Goal: Check status: Check status

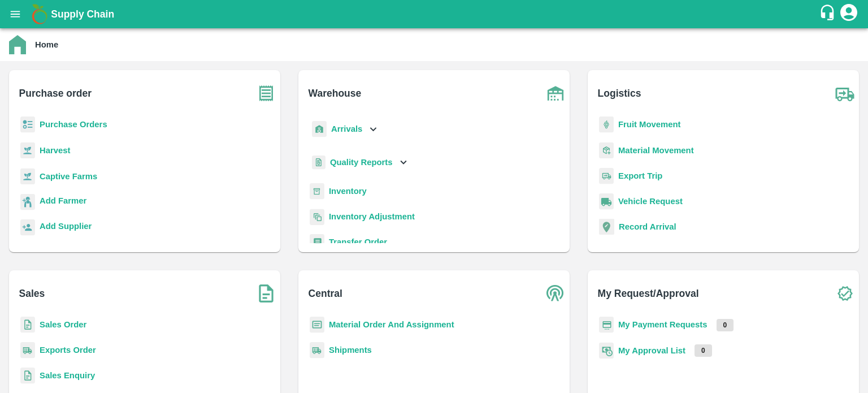
drag, startPoint x: 76, startPoint y: 325, endPoint x: 88, endPoint y: 242, distance: 83.3
click at [76, 325] on b "Sales Order" at bounding box center [63, 324] width 47 height 9
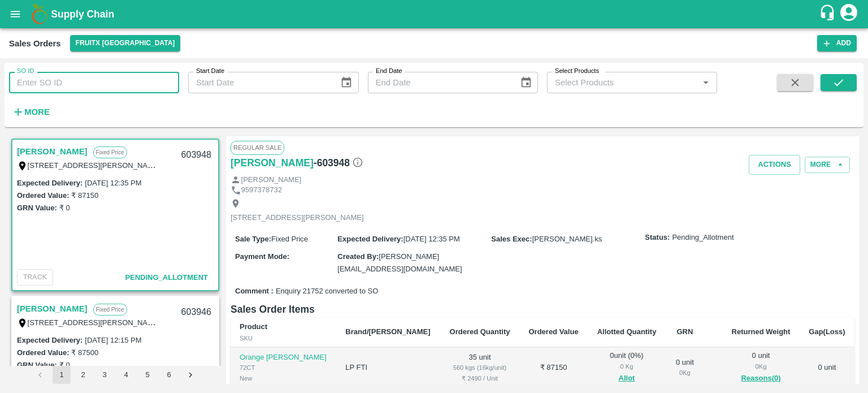
click at [69, 89] on input "SO ID" at bounding box center [94, 82] width 170 height 21
type input "603910"
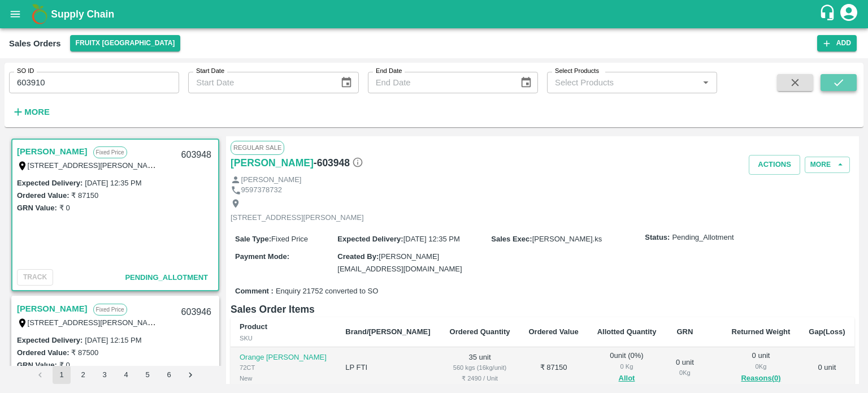
click at [852, 88] on button "submit" at bounding box center [838, 82] width 36 height 17
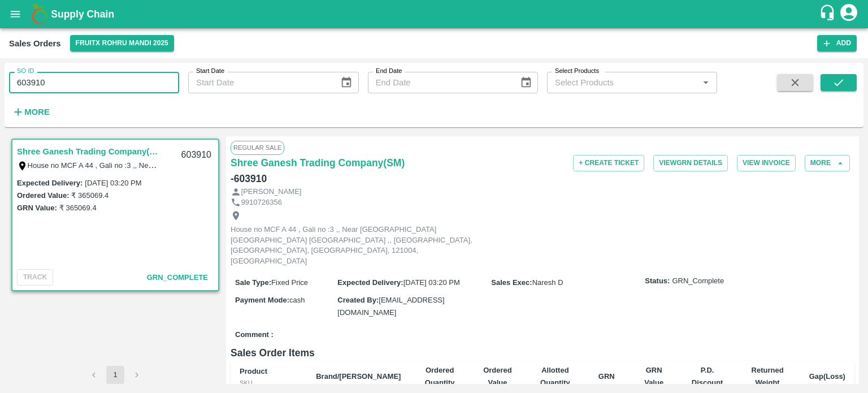
drag, startPoint x: 139, startPoint y: 76, endPoint x: 0, endPoint y: 82, distance: 139.1
click at [0, 82] on div "SO ID 603910 SO ID Start Date Start Date End Date End Date Select Products Sele…" at bounding box center [434, 225] width 868 height 334
click at [116, 82] on input "603910" at bounding box center [94, 82] width 170 height 21
drag, startPoint x: 31, startPoint y: 82, endPoint x: 124, endPoint y: 75, distance: 93.5
click at [117, 83] on input "603910" at bounding box center [94, 82] width 170 height 21
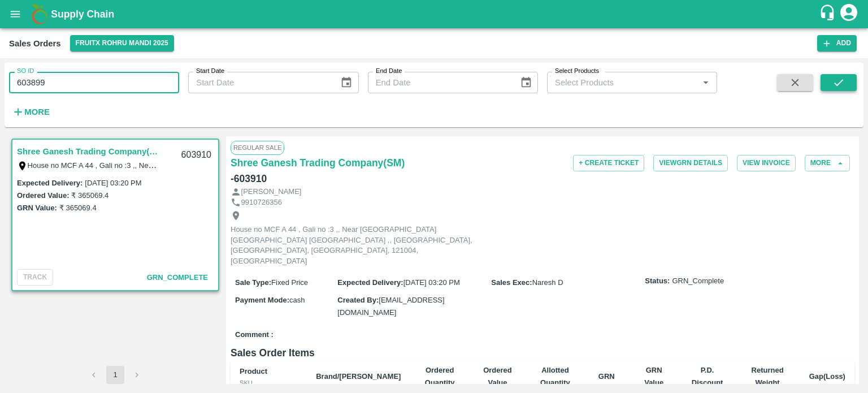
click at [831, 89] on button "submit" at bounding box center [838, 82] width 36 height 17
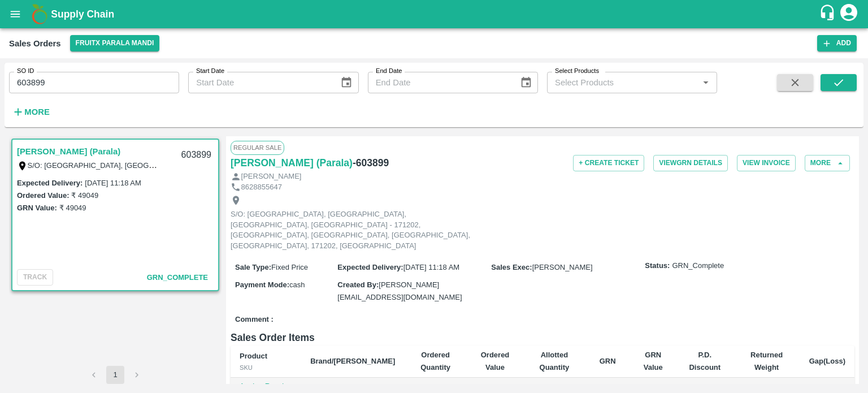
drag, startPoint x: 123, startPoint y: 89, endPoint x: 111, endPoint y: 89, distance: 11.3
click at [123, 89] on input "603899" at bounding box center [94, 82] width 170 height 21
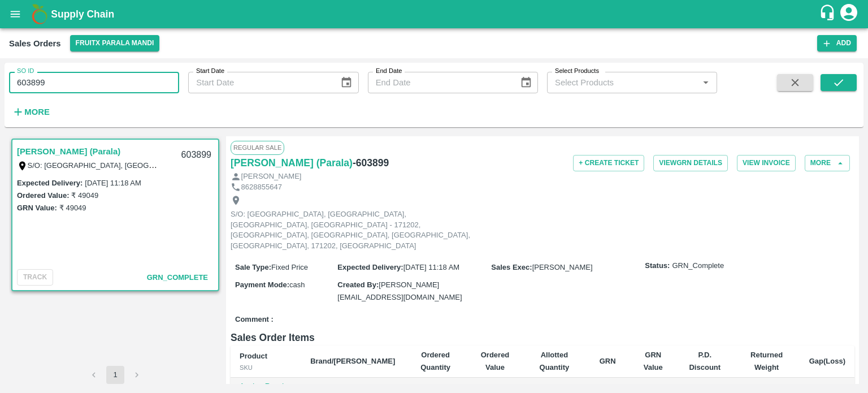
drag, startPoint x: 32, startPoint y: 83, endPoint x: 134, endPoint y: 88, distance: 102.9
click at [134, 88] on input "603899" at bounding box center [94, 82] width 170 height 21
click at [827, 86] on button "submit" at bounding box center [838, 82] width 36 height 17
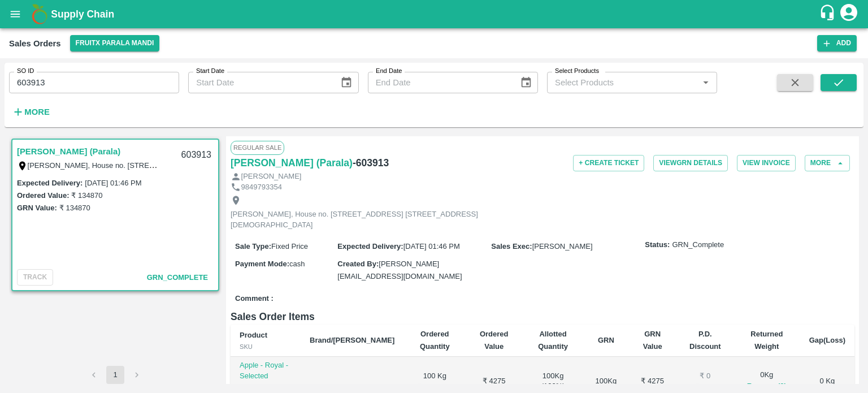
click at [131, 85] on input "603913" at bounding box center [94, 82] width 170 height 21
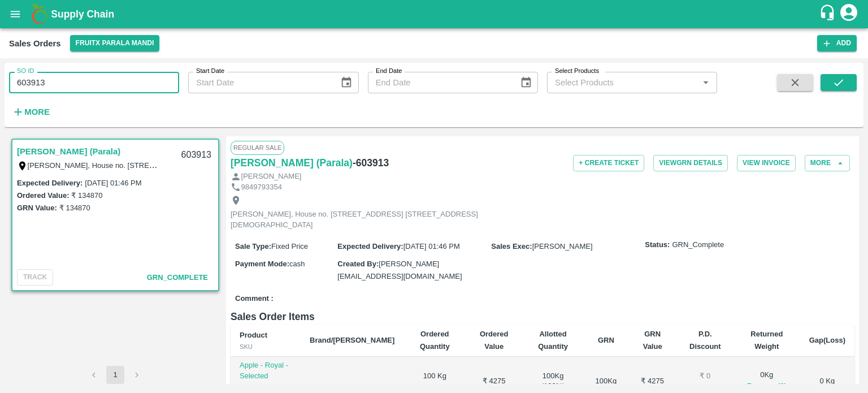
drag, startPoint x: 36, startPoint y: 80, endPoint x: 246, endPoint y: 85, distance: 209.6
click at [246, 88] on div "SO ID 603913 SO ID Start Date Start Date End Date End Date Select Products Sele…" at bounding box center [358, 92] width 717 height 59
click at [830, 79] on button "submit" at bounding box center [838, 82] width 36 height 17
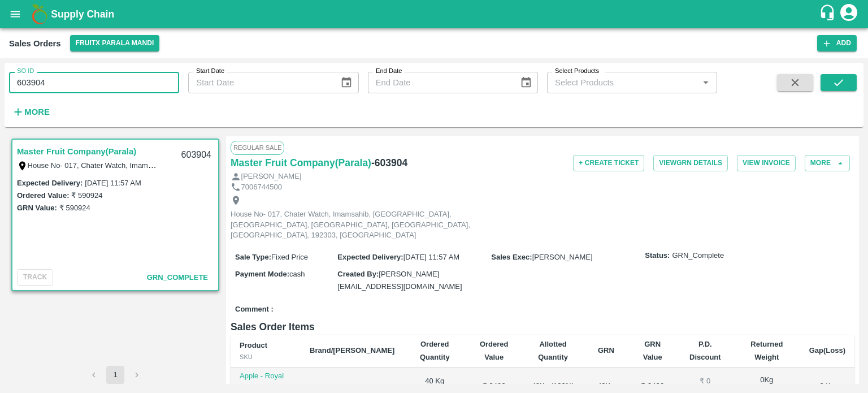
click at [131, 73] on input "603904" at bounding box center [94, 82] width 170 height 21
drag, startPoint x: 29, startPoint y: 85, endPoint x: 117, endPoint y: 77, distance: 88.5
click at [123, 81] on input "603904" at bounding box center [94, 82] width 170 height 21
click at [839, 90] on button "submit" at bounding box center [838, 82] width 36 height 17
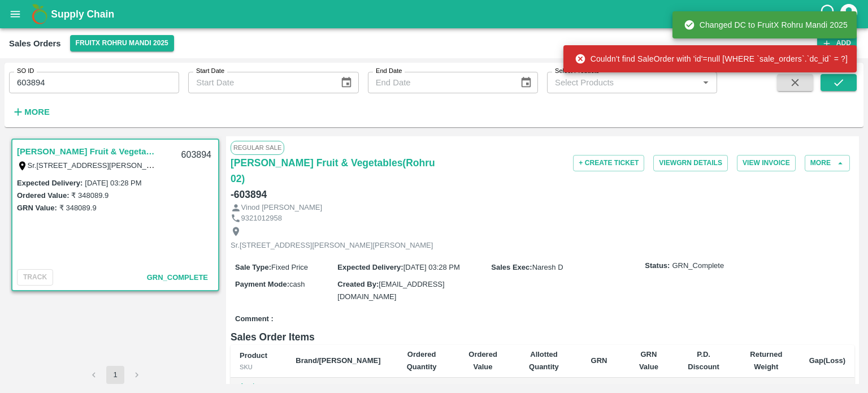
click at [122, 75] on input "603894" at bounding box center [94, 82] width 170 height 21
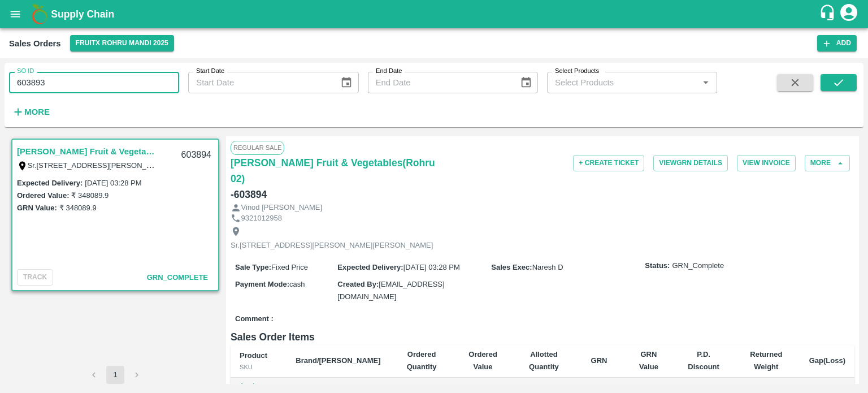
click at [830, 85] on button "submit" at bounding box center [838, 82] width 36 height 17
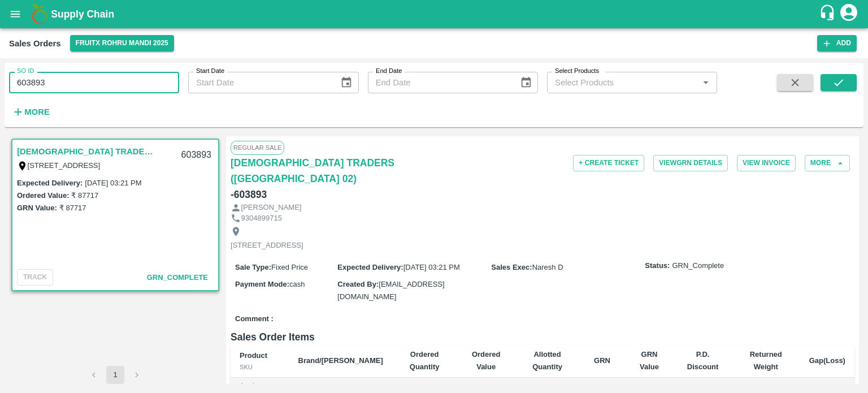
click at [97, 80] on input "603893" at bounding box center [94, 82] width 170 height 21
drag, startPoint x: 36, startPoint y: 80, endPoint x: 103, endPoint y: 86, distance: 66.9
click at [102, 87] on input "603893" at bounding box center [94, 82] width 170 height 21
click at [831, 89] on button "submit" at bounding box center [838, 82] width 36 height 17
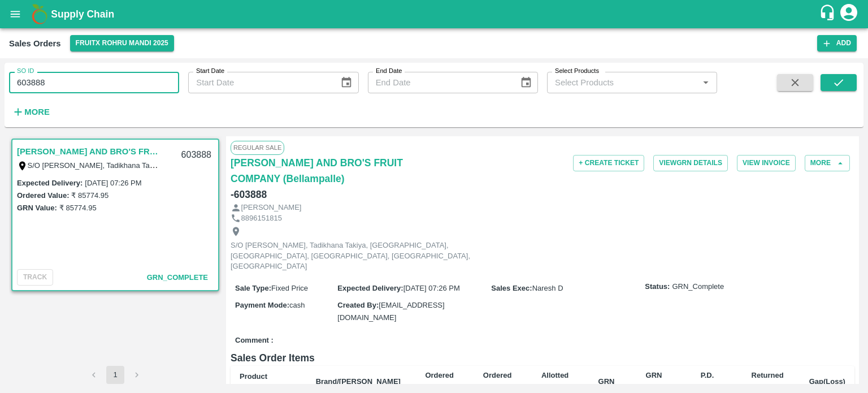
click at [127, 84] on input "603888" at bounding box center [94, 82] width 170 height 21
drag, startPoint x: 36, startPoint y: 83, endPoint x: 128, endPoint y: 69, distance: 93.1
click at [128, 69] on div "SO ID 603888 SO ID" at bounding box center [89, 78] width 179 height 31
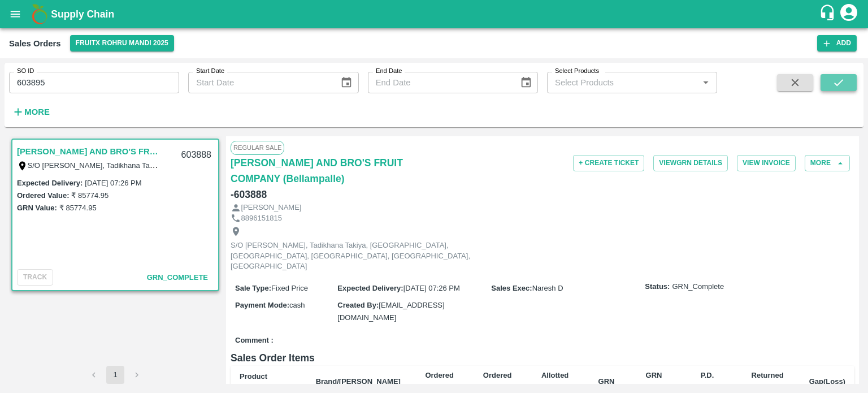
click at [830, 88] on button "submit" at bounding box center [838, 82] width 36 height 17
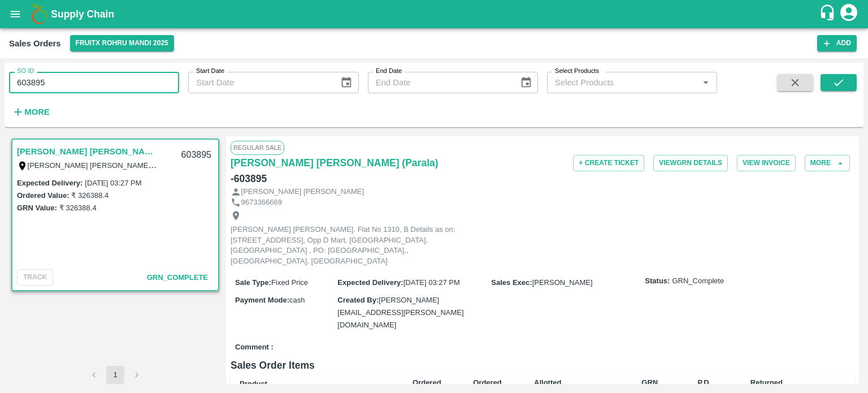
click at [106, 80] on input "603895" at bounding box center [94, 82] width 170 height 21
drag, startPoint x: 47, startPoint y: 83, endPoint x: 70, endPoint y: 82, distance: 22.6
click at [68, 83] on input "603895" at bounding box center [94, 82] width 170 height 21
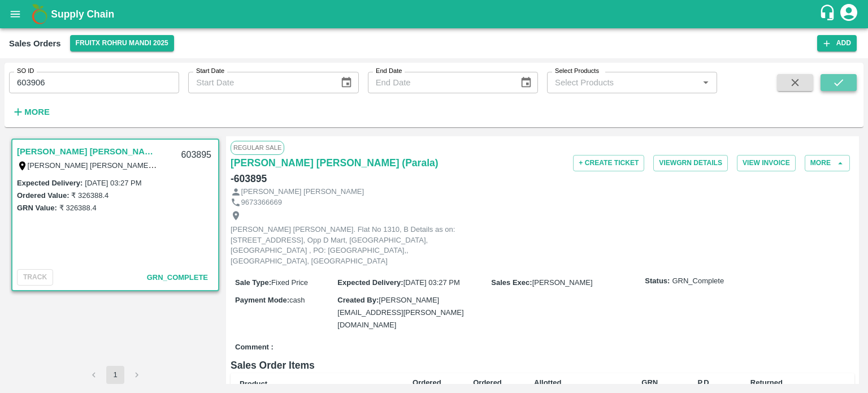
click at [848, 81] on button "submit" at bounding box center [838, 82] width 36 height 17
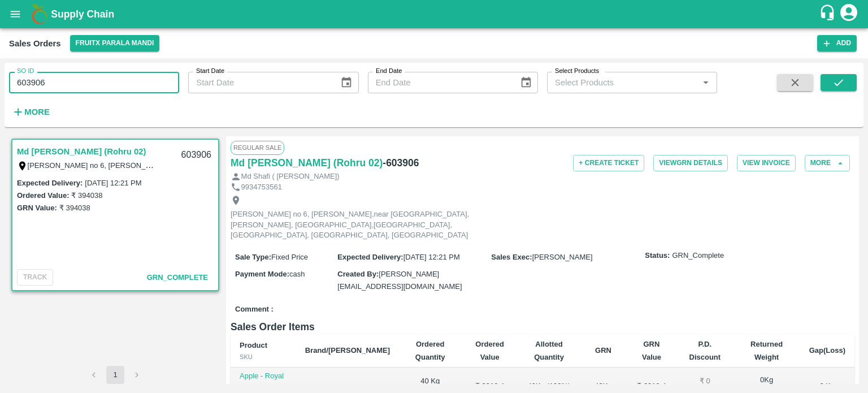
click at [100, 79] on input "603906" at bounding box center [94, 82] width 170 height 21
click at [830, 81] on button "submit" at bounding box center [838, 82] width 36 height 17
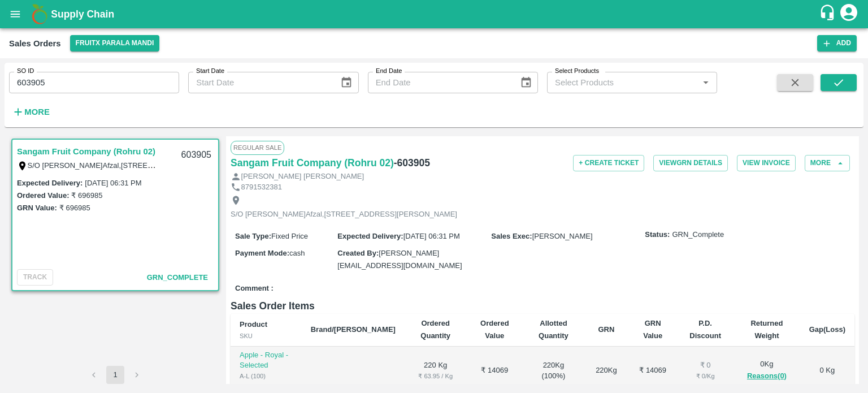
click at [125, 83] on input "603905" at bounding box center [94, 82] width 170 height 21
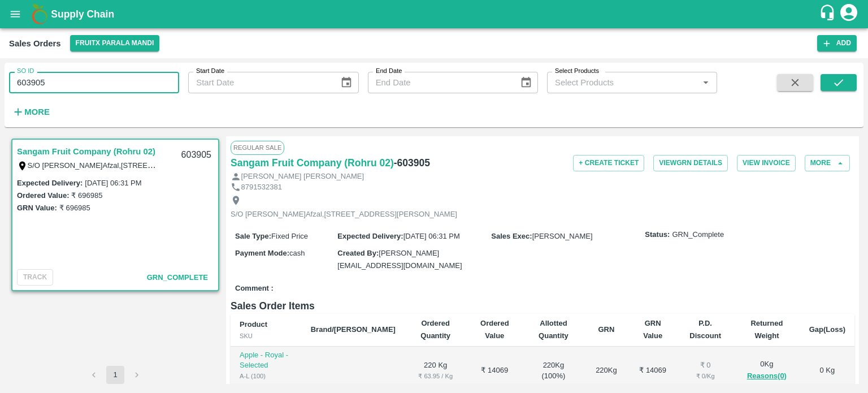
drag, startPoint x: 32, startPoint y: 78, endPoint x: 131, endPoint y: 80, distance: 98.9
click at [131, 80] on input "603905" at bounding box center [94, 82] width 170 height 21
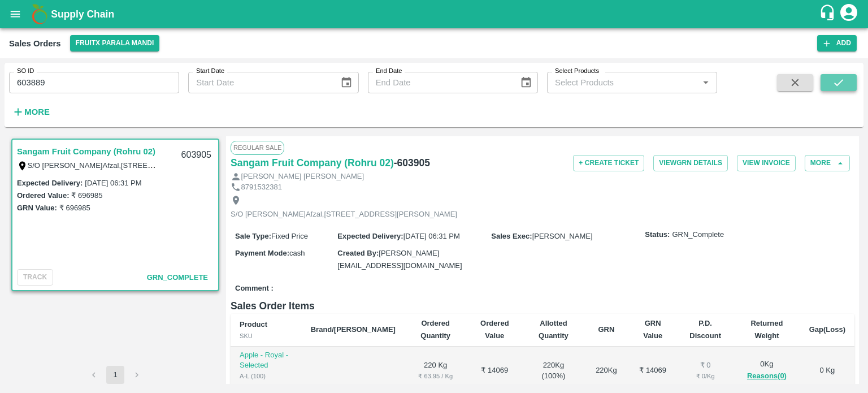
click at [842, 78] on icon "submit" at bounding box center [838, 82] width 12 height 12
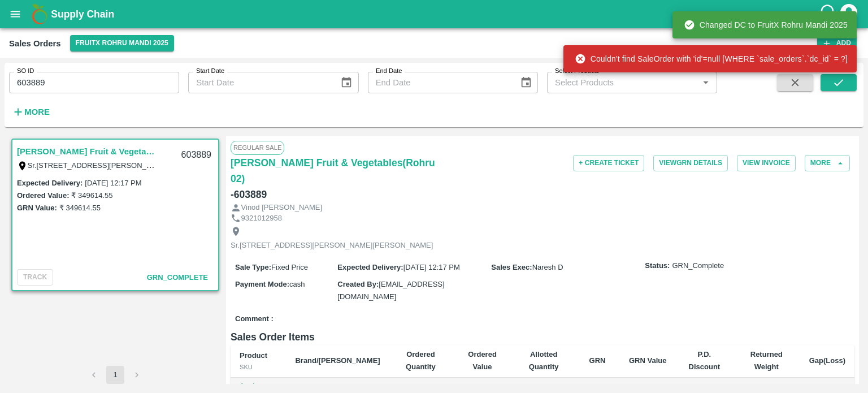
click at [130, 89] on input "603889" at bounding box center [94, 82] width 170 height 21
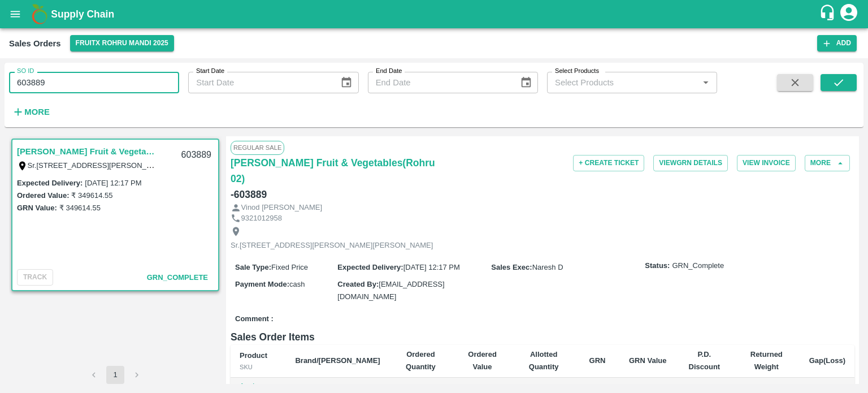
drag, startPoint x: 31, startPoint y: 77, endPoint x: 111, endPoint y: 76, distance: 80.8
click at [111, 76] on input "603889" at bounding box center [94, 82] width 170 height 21
click at [834, 83] on icon "submit" at bounding box center [838, 82] width 9 height 7
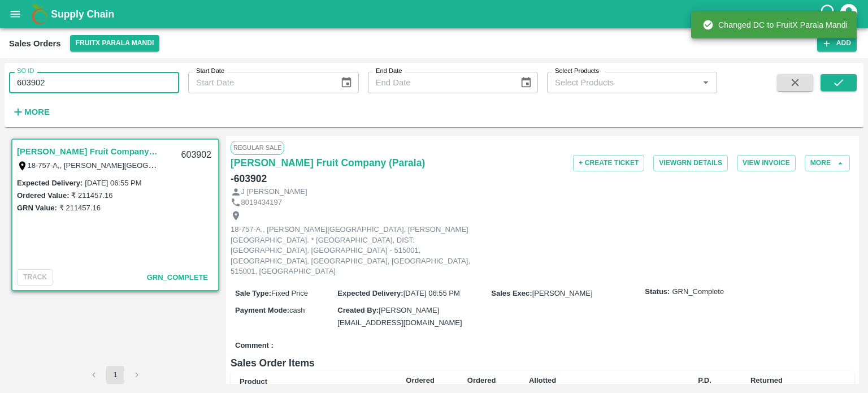
click at [136, 76] on input "603902" at bounding box center [94, 82] width 170 height 21
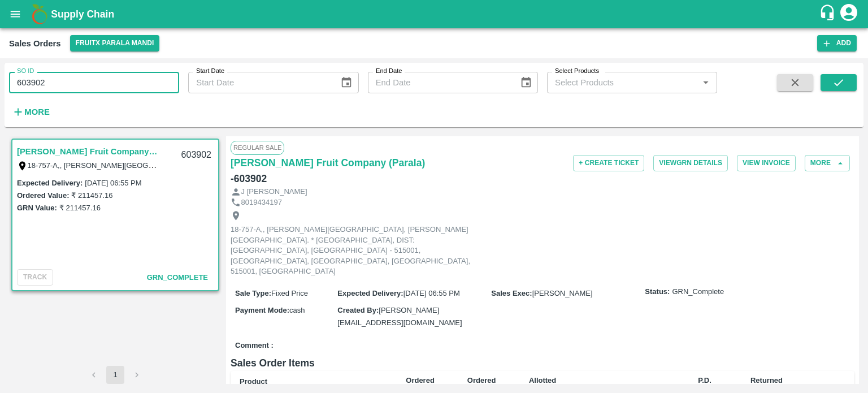
drag, startPoint x: 33, startPoint y: 79, endPoint x: 112, endPoint y: 88, distance: 79.0
click at [112, 88] on input "603902" at bounding box center [94, 82] width 170 height 21
click at [857, 82] on div "SO ID 603914 SO ID Start Date Start Date End Date End Date Select Products Sele…" at bounding box center [434, 94] width 859 height 55
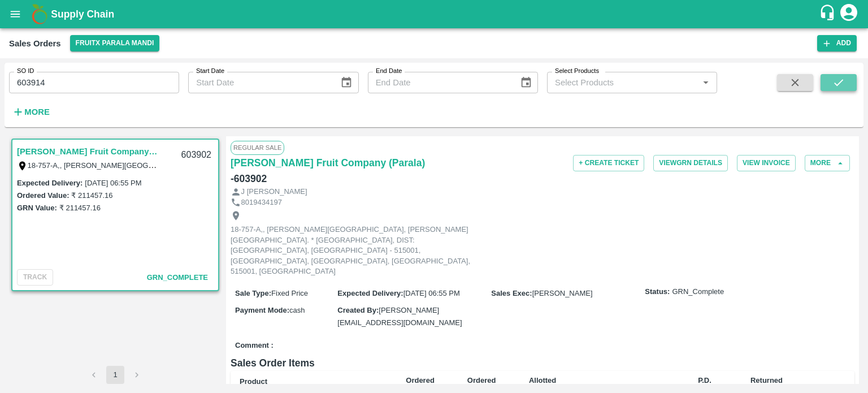
click at [851, 83] on button "submit" at bounding box center [838, 82] width 36 height 17
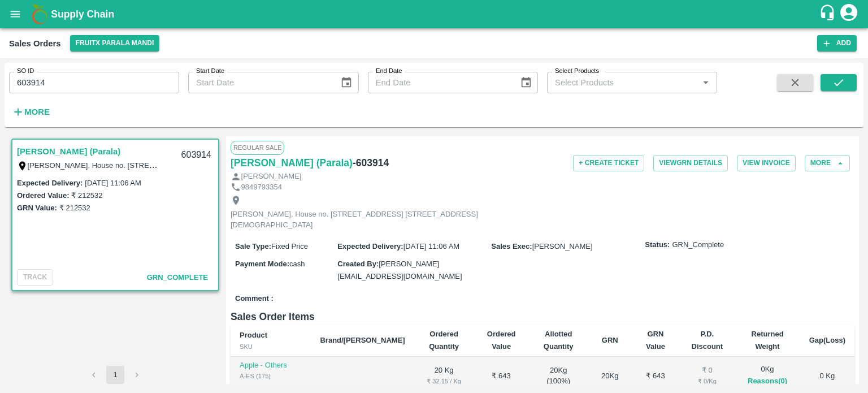
click at [124, 86] on input "603914" at bounding box center [94, 82] width 170 height 21
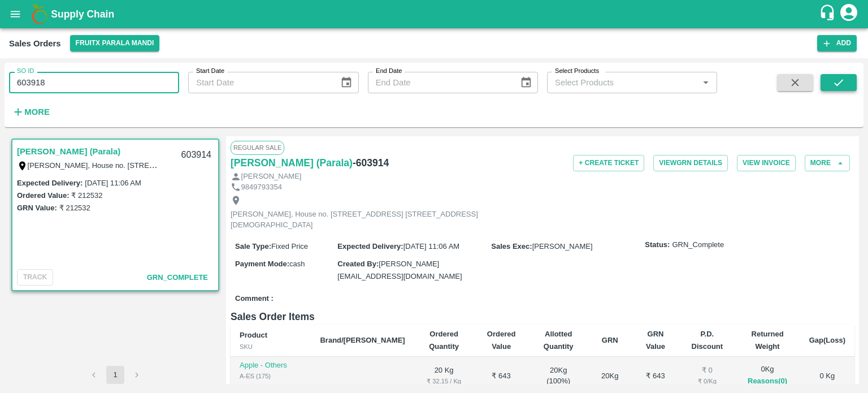
click at [828, 79] on button "submit" at bounding box center [838, 82] width 36 height 17
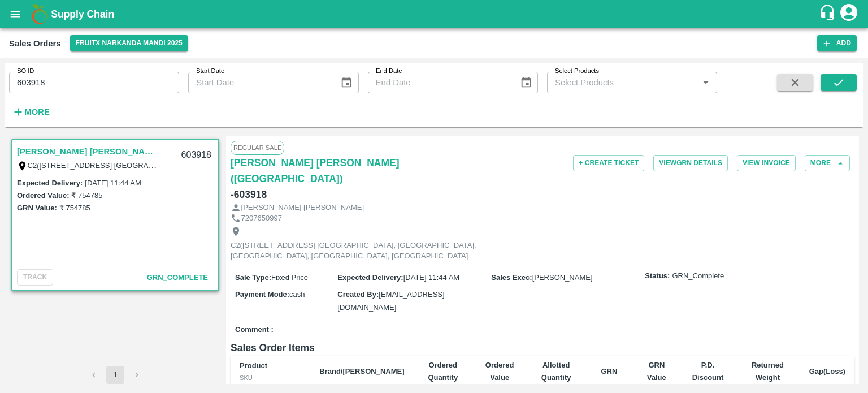
click at [147, 77] on input "603918" at bounding box center [94, 82] width 170 height 21
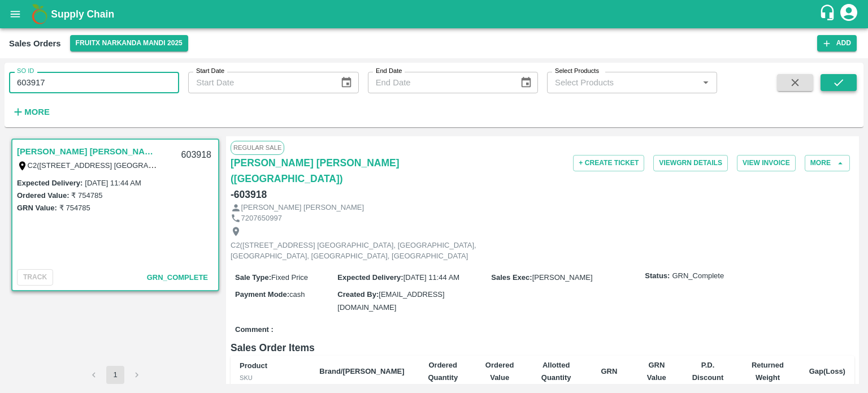
click at [829, 87] on button "submit" at bounding box center [838, 82] width 36 height 17
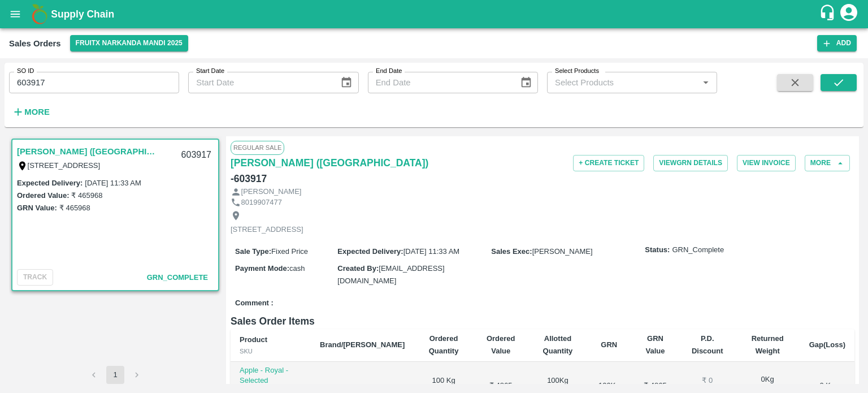
drag, startPoint x: 136, startPoint y: 69, endPoint x: 122, endPoint y: 81, distance: 18.0
click at [136, 69] on div "SO ID 603917 SO ID" at bounding box center [89, 78] width 179 height 31
drag, startPoint x: 79, startPoint y: 76, endPoint x: 64, endPoint y: 88, distance: 18.5
click at [79, 76] on input "603917" at bounding box center [94, 82] width 170 height 21
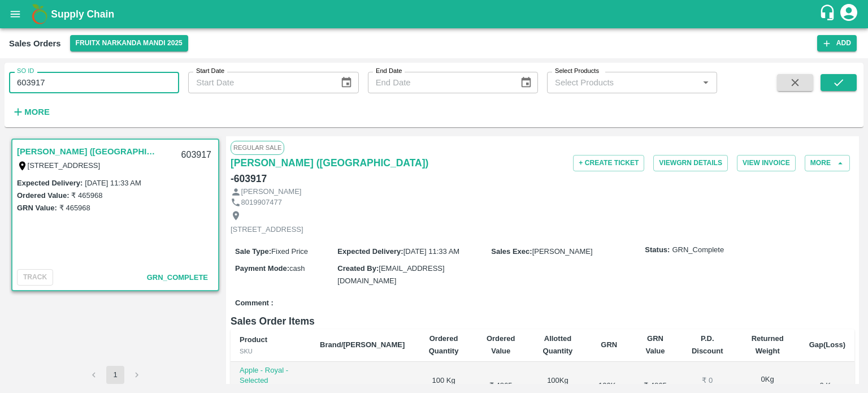
drag, startPoint x: 31, startPoint y: 82, endPoint x: 99, endPoint y: 81, distance: 67.8
click at [99, 81] on input "603917" at bounding box center [94, 82] width 170 height 21
click at [827, 84] on button "submit" at bounding box center [838, 82] width 36 height 17
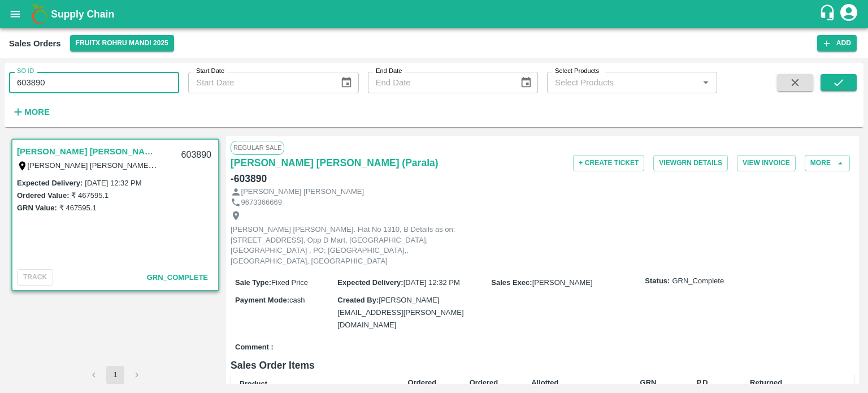
click at [124, 83] on input "603890" at bounding box center [94, 82] width 170 height 21
drag, startPoint x: 31, startPoint y: 78, endPoint x: 145, endPoint y: 84, distance: 113.7
click at [145, 84] on input "603890" at bounding box center [94, 82] width 170 height 21
click at [835, 87] on icon "submit" at bounding box center [838, 82] width 12 height 12
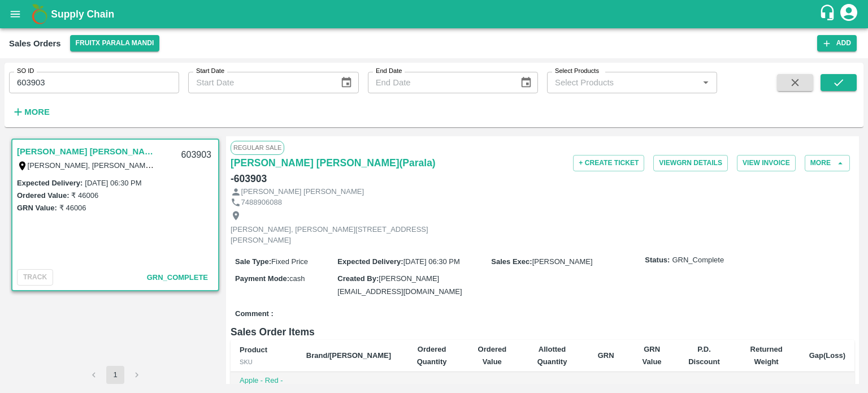
click at [111, 76] on input "603903" at bounding box center [94, 82] width 170 height 21
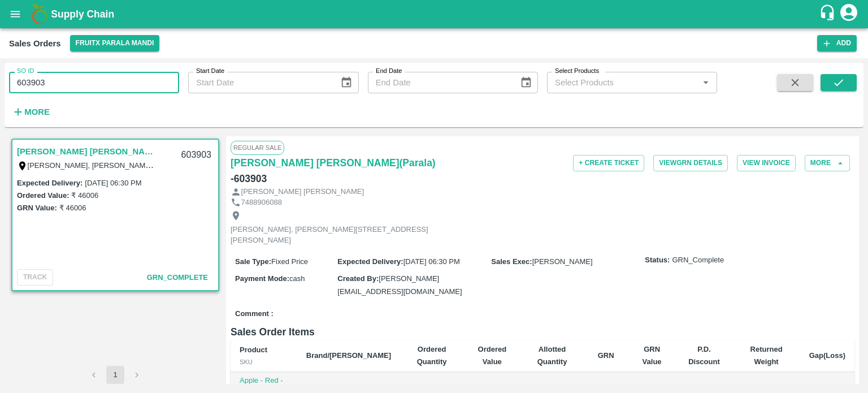
click at [34, 80] on input "603903" at bounding box center [94, 82] width 170 height 21
drag, startPoint x: 32, startPoint y: 80, endPoint x: 100, endPoint y: 76, distance: 67.9
click at [99, 76] on input "603903" at bounding box center [94, 82] width 170 height 21
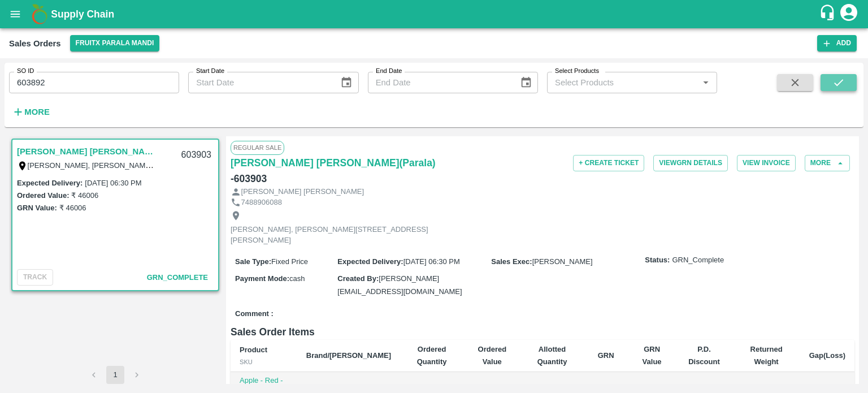
click at [842, 80] on icon "submit" at bounding box center [838, 82] width 9 height 7
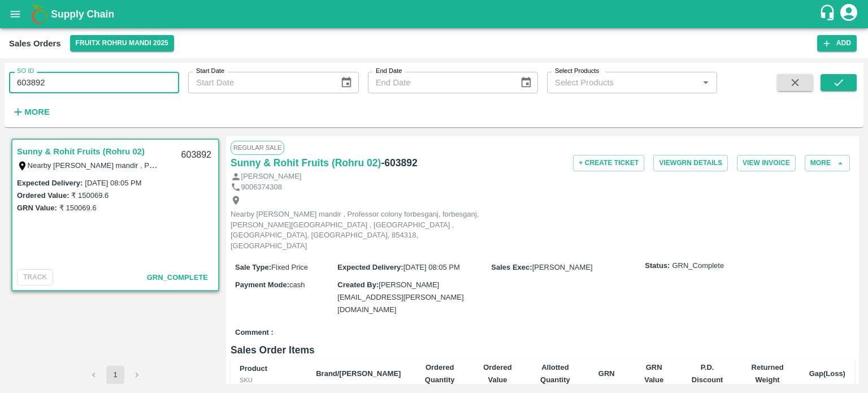
click at [102, 82] on input "603892" at bounding box center [94, 82] width 170 height 21
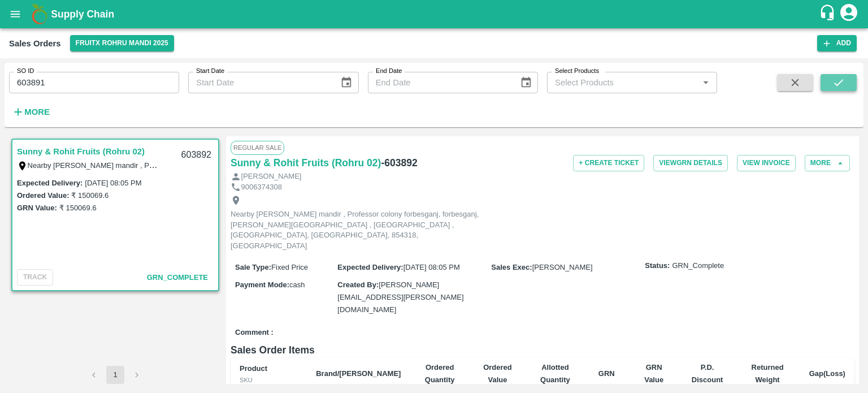
click at [830, 82] on button "submit" at bounding box center [838, 82] width 36 height 17
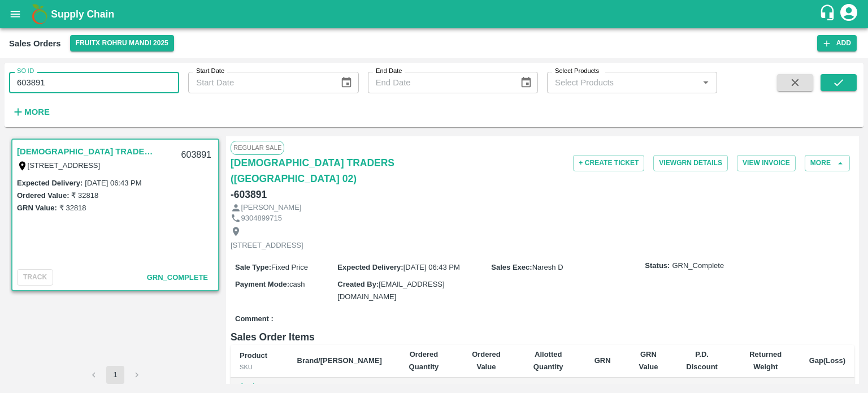
click at [122, 86] on input "603891" at bounding box center [94, 82] width 170 height 21
drag, startPoint x: 32, startPoint y: 85, endPoint x: 111, endPoint y: 78, distance: 79.4
click at [111, 78] on input "603891" at bounding box center [94, 82] width 170 height 21
click at [831, 84] on button "submit" at bounding box center [838, 82] width 36 height 17
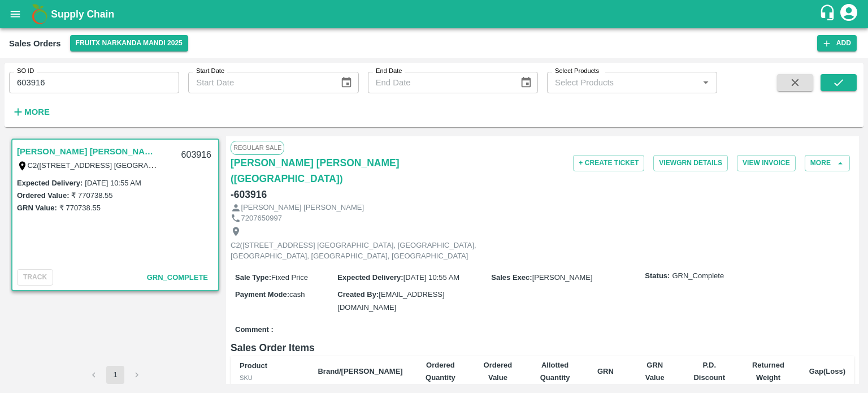
drag, startPoint x: 77, startPoint y: 72, endPoint x: 72, endPoint y: 76, distance: 6.0
click at [77, 72] on input "603916" at bounding box center [94, 82] width 170 height 21
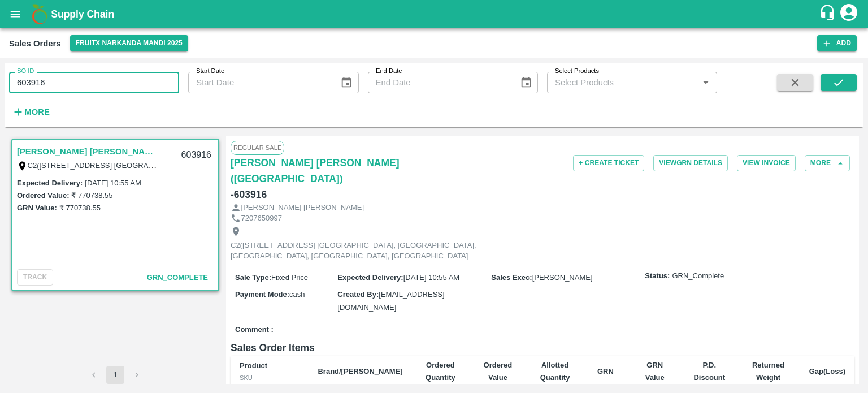
drag, startPoint x: 35, startPoint y: 77, endPoint x: 172, endPoint y: 72, distance: 136.8
click at [172, 72] on input "603916" at bounding box center [94, 82] width 170 height 21
click at [831, 84] on button "submit" at bounding box center [838, 82] width 36 height 17
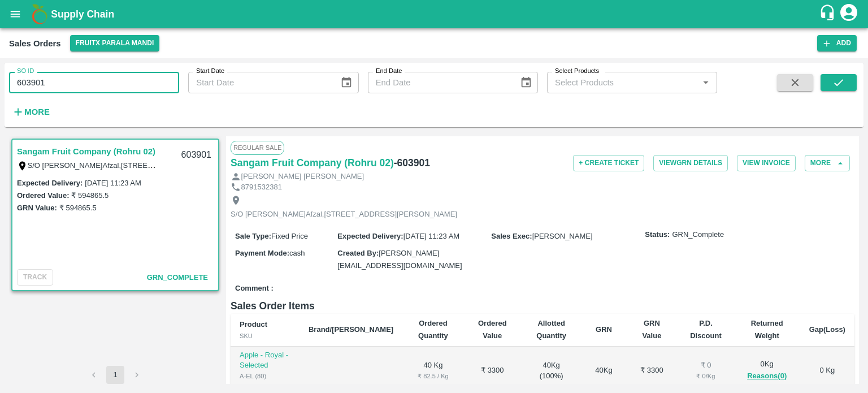
click at [122, 72] on input "603901" at bounding box center [94, 82] width 170 height 21
drag, startPoint x: 38, startPoint y: 80, endPoint x: 92, endPoint y: 86, distance: 54.0
click at [91, 86] on input "603901" at bounding box center [94, 82] width 170 height 21
click at [837, 83] on icon "submit" at bounding box center [838, 82] width 12 height 12
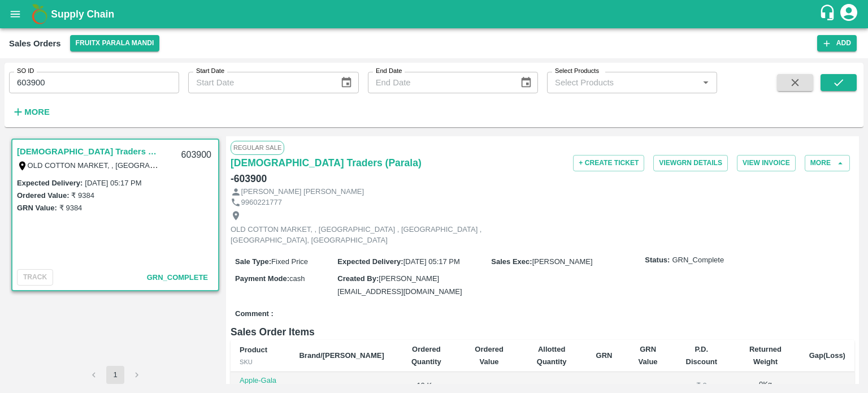
click at [133, 75] on input "603900" at bounding box center [94, 82] width 170 height 21
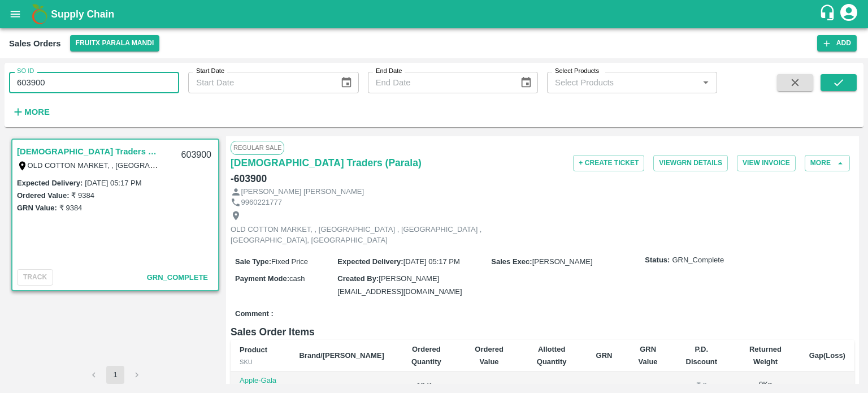
click at [44, 85] on input "603900" at bounding box center [94, 82] width 170 height 21
drag, startPoint x: 32, startPoint y: 79, endPoint x: 235, endPoint y: 68, distance: 203.6
click at [235, 68] on div "SO ID 603900 SO ID Start Date Start Date End Date End Date Select Products Sele…" at bounding box center [358, 92] width 717 height 59
click at [107, 65] on div "SO ID 60390098 SO ID" at bounding box center [89, 78] width 179 height 31
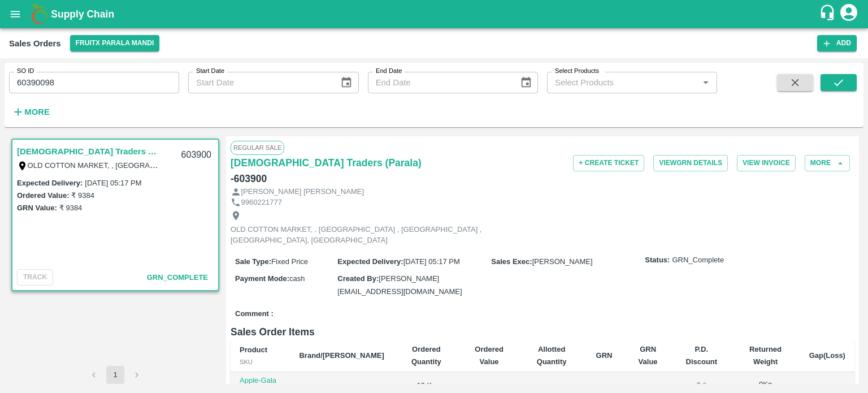
drag, startPoint x: 36, startPoint y: 82, endPoint x: 124, endPoint y: 76, distance: 88.3
click at [122, 77] on input "60390098" at bounding box center [94, 82] width 170 height 21
click at [829, 84] on button "submit" at bounding box center [838, 82] width 36 height 17
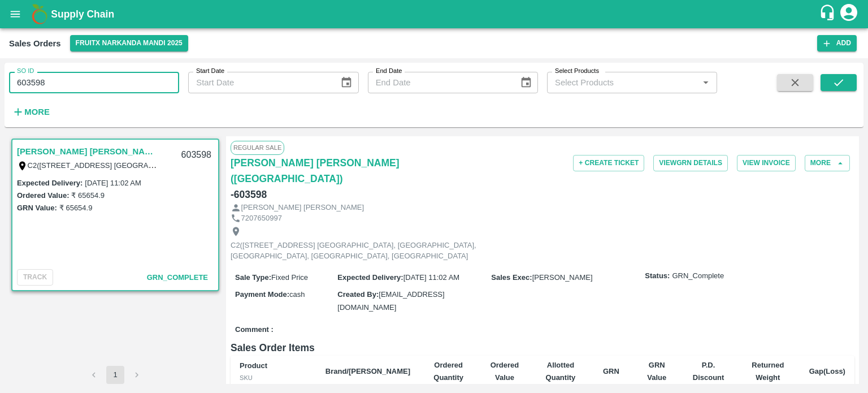
click at [147, 87] on input "603598" at bounding box center [94, 82] width 170 height 21
drag, startPoint x: 30, startPoint y: 77, endPoint x: 102, endPoint y: 73, distance: 72.4
click at [102, 73] on input "603598" at bounding box center [94, 82] width 170 height 21
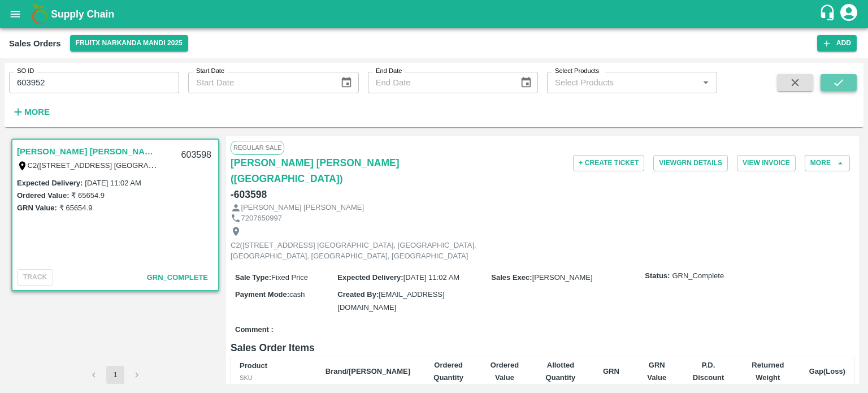
click at [832, 81] on icon "submit" at bounding box center [838, 82] width 12 height 12
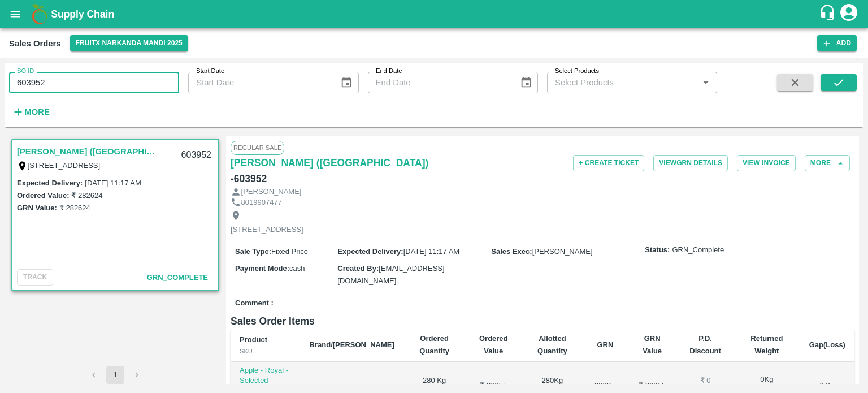
drag, startPoint x: 40, startPoint y: 78, endPoint x: 81, endPoint y: 81, distance: 41.9
click at [73, 81] on input "603952" at bounding box center [94, 82] width 170 height 21
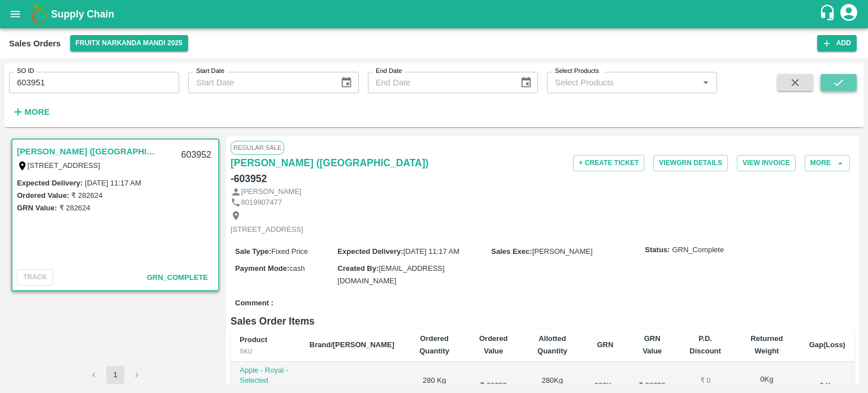
click at [830, 84] on button "submit" at bounding box center [838, 82] width 36 height 17
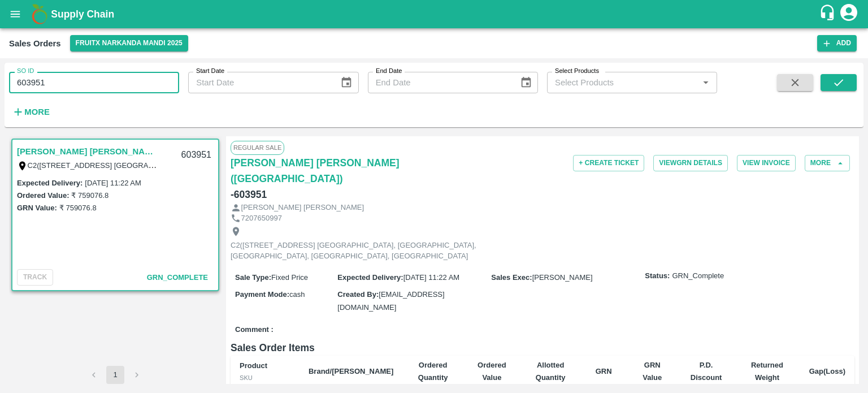
click at [129, 85] on input "603951" at bounding box center [94, 82] width 170 height 21
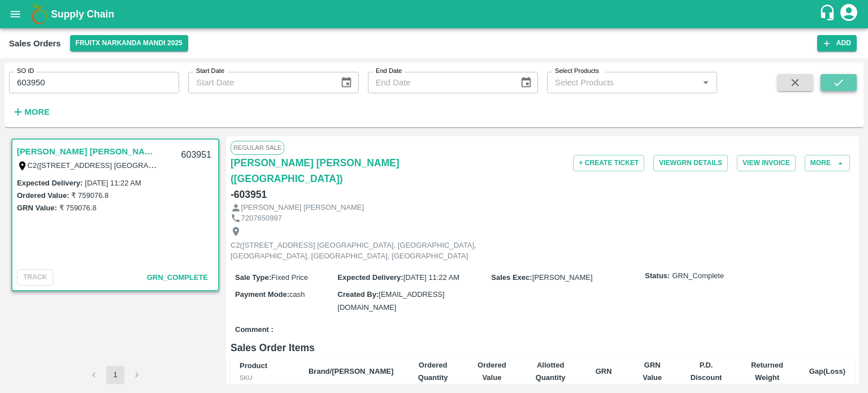
click at [852, 80] on button "submit" at bounding box center [838, 82] width 36 height 17
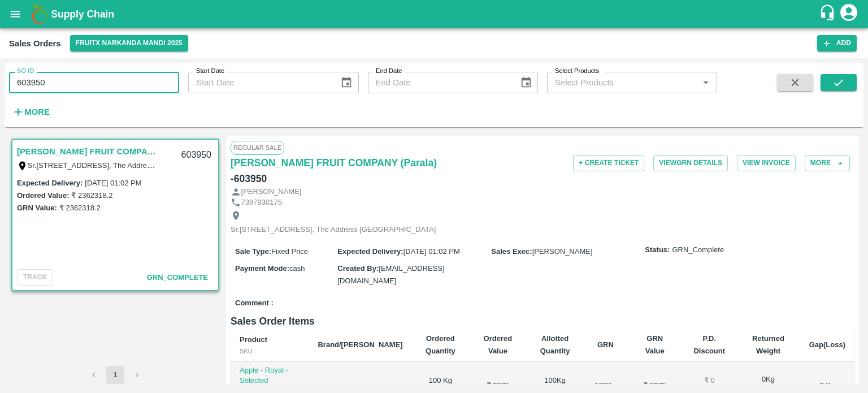
drag, startPoint x: 42, startPoint y: 86, endPoint x: 117, endPoint y: 86, distance: 75.1
click at [117, 86] on input "603950" at bounding box center [94, 82] width 170 height 21
click at [841, 78] on icon "submit" at bounding box center [838, 82] width 12 height 12
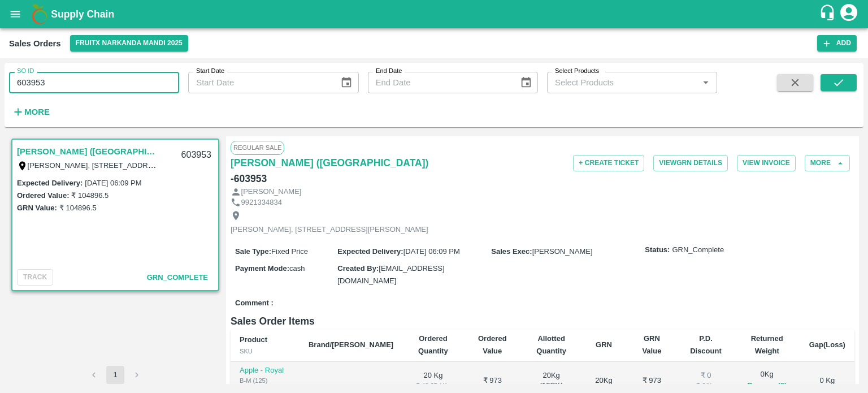
drag, startPoint x: 36, startPoint y: 79, endPoint x: 133, endPoint y: 72, distance: 96.8
click at [126, 77] on input "603953" at bounding box center [94, 82] width 170 height 21
drag, startPoint x: 842, startPoint y: 89, endPoint x: 827, endPoint y: 107, distance: 23.7
click at [842, 88] on button "submit" at bounding box center [838, 82] width 36 height 17
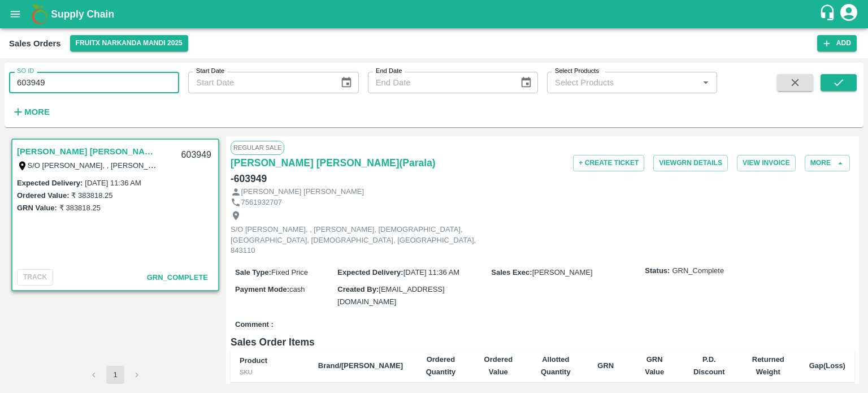
drag, startPoint x: 36, startPoint y: 79, endPoint x: 81, endPoint y: 82, distance: 45.3
click at [81, 82] on input "603949" at bounding box center [94, 82] width 170 height 21
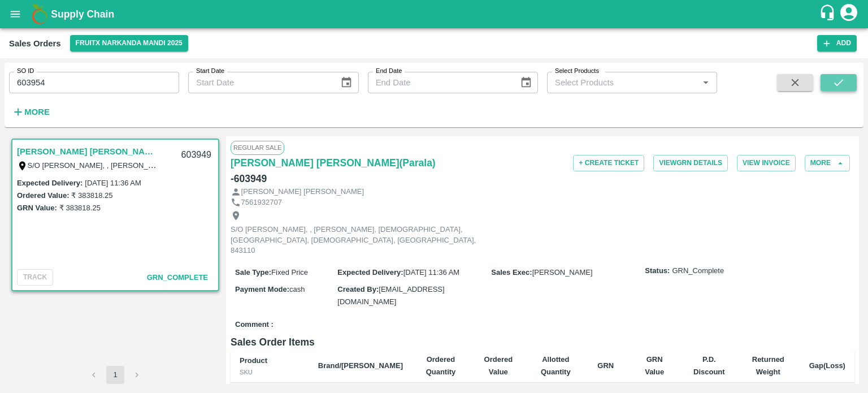
click at [832, 81] on icon "submit" at bounding box center [838, 82] width 12 height 12
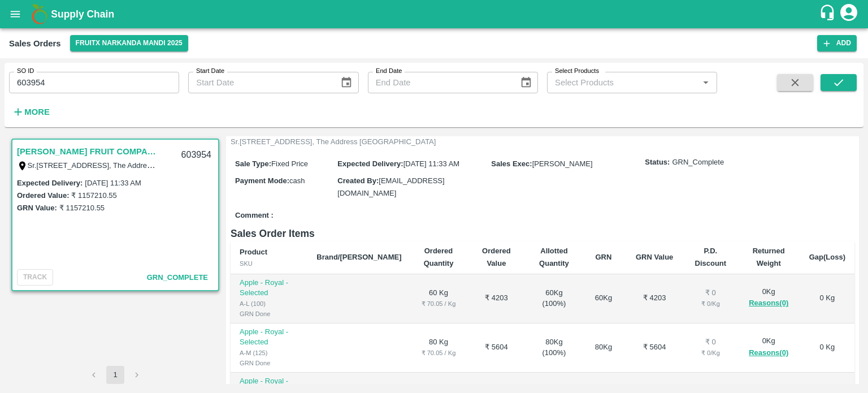
scroll to position [282, 0]
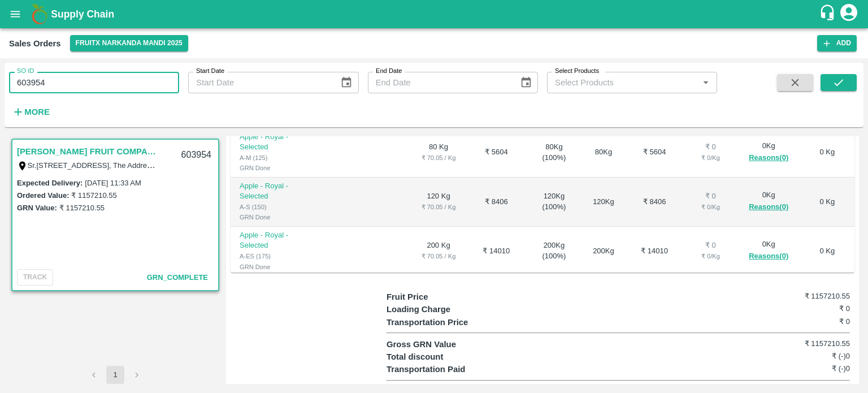
click at [32, 80] on input "603954" at bounding box center [94, 82] width 170 height 21
drag, startPoint x: 32, startPoint y: 80, endPoint x: 111, endPoint y: 74, distance: 79.3
click at [110, 75] on input "603954" at bounding box center [94, 82] width 170 height 21
type input "603340"
click at [847, 87] on button "submit" at bounding box center [838, 82] width 36 height 17
